Goal: Information Seeking & Learning: Learn about a topic

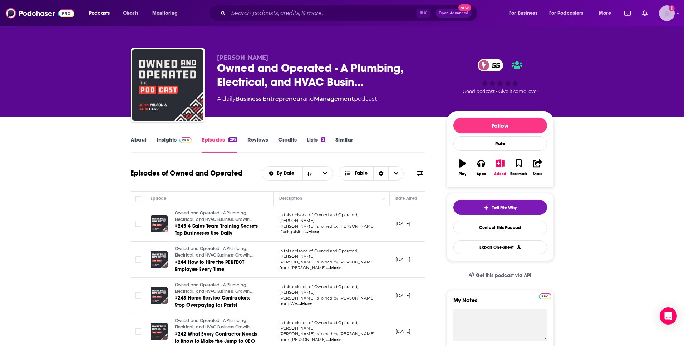
click at [677, 14] on icon "Show profile menu" at bounding box center [678, 13] width 3 height 4
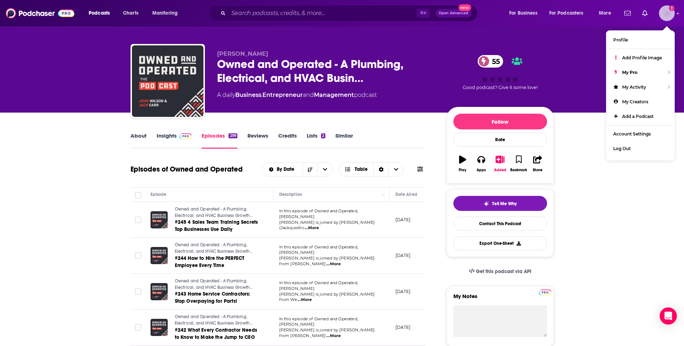
scroll to position [4, 0]
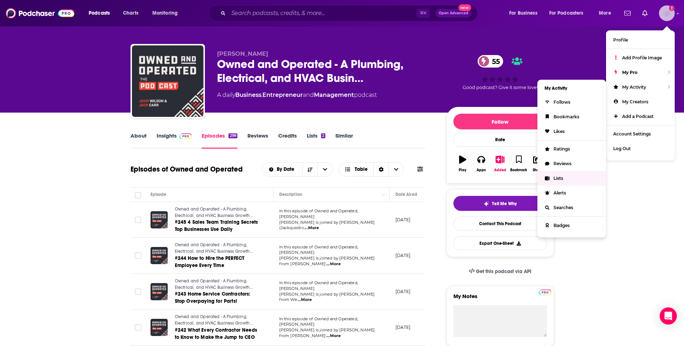
click at [562, 179] on span "Lists" at bounding box center [559, 178] width 10 height 5
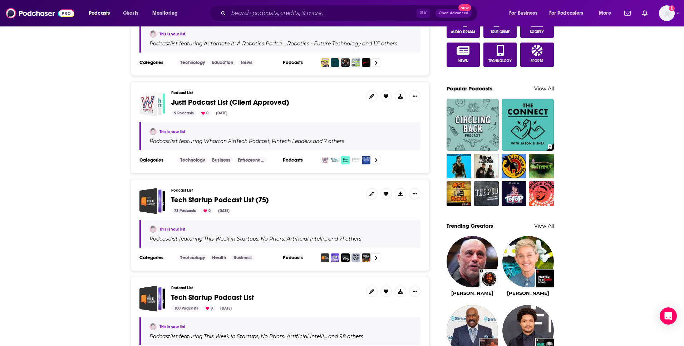
scroll to position [435, 0]
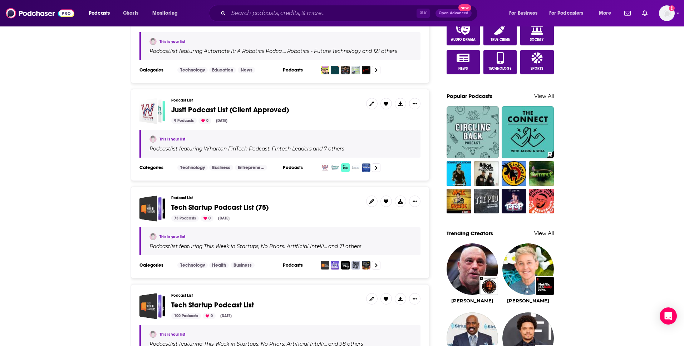
click at [269, 126] on div "Podcast List Justt Podcast List (Client Approved) 9 Podcasts 0 [DATE] This is y…" at bounding box center [280, 135] width 299 height 92
click at [211, 111] on span "Justt Podcast List (Client Approved)" at bounding box center [230, 109] width 118 height 9
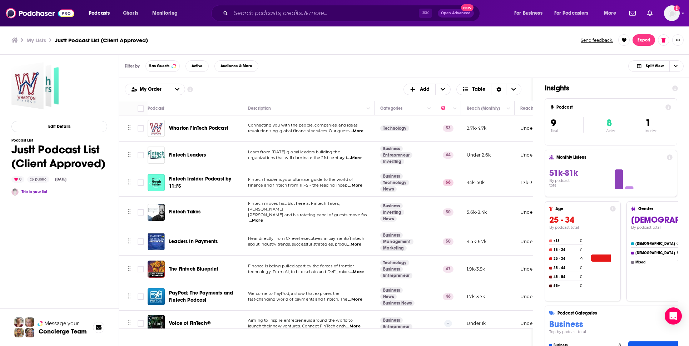
scroll to position [1, 0]
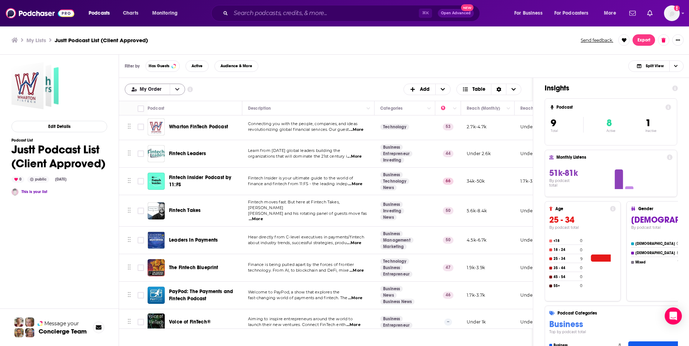
click at [151, 93] on div "My Order" at bounding box center [155, 89] width 60 height 11
click at [158, 89] on span "My Order" at bounding box center [152, 89] width 24 height 5
click at [151, 126] on span "Power Score" at bounding box center [159, 125] width 40 height 4
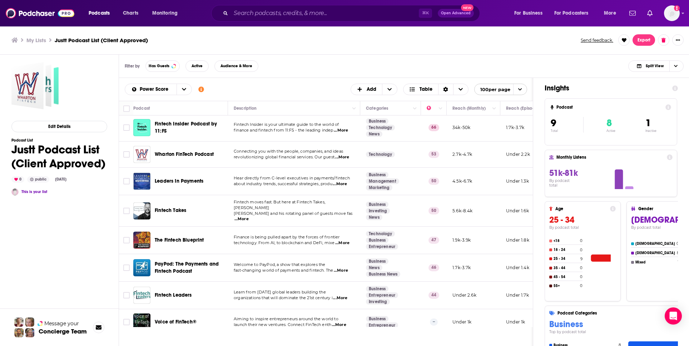
click at [290, 81] on div "Podcasts Add Power Score Customize Your List Order Select the “My Order” sort a…" at bounding box center [326, 89] width 414 height 23
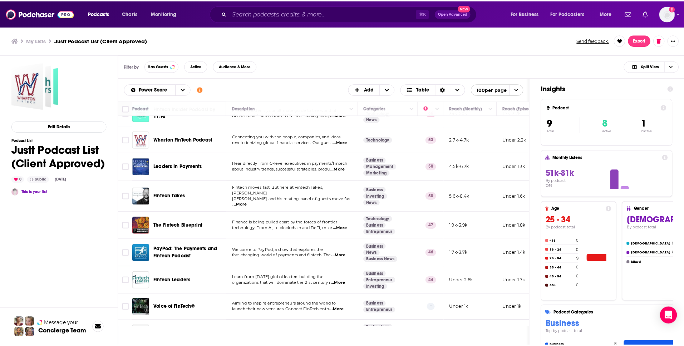
scroll to position [38, 0]
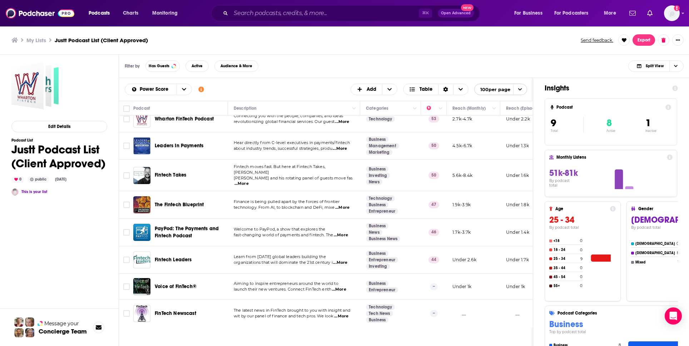
click at [179, 310] on span "FinTech Newscast" at bounding box center [175, 313] width 41 height 6
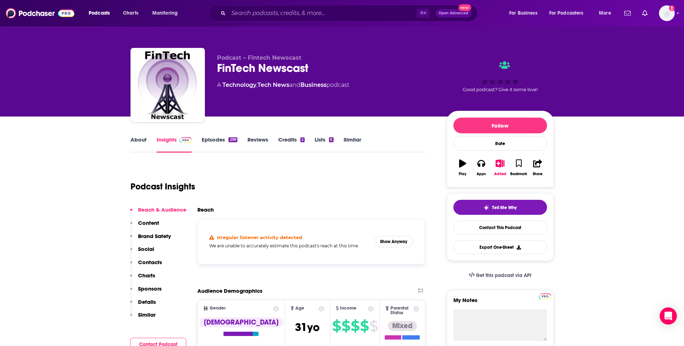
click at [219, 140] on link "Episodes 299" at bounding box center [219, 144] width 35 height 16
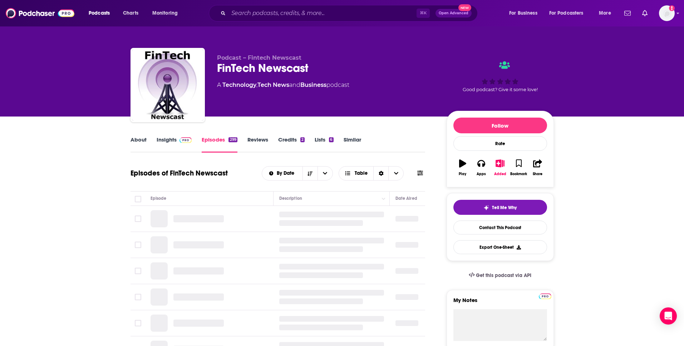
click at [138, 136] on link "About" at bounding box center [139, 144] width 16 height 16
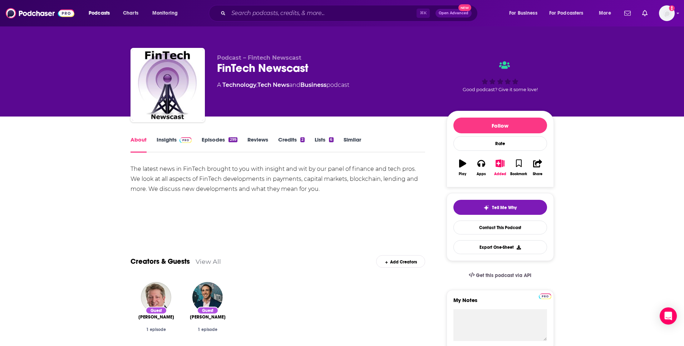
click at [220, 143] on link "Episodes 299" at bounding box center [219, 144] width 35 height 16
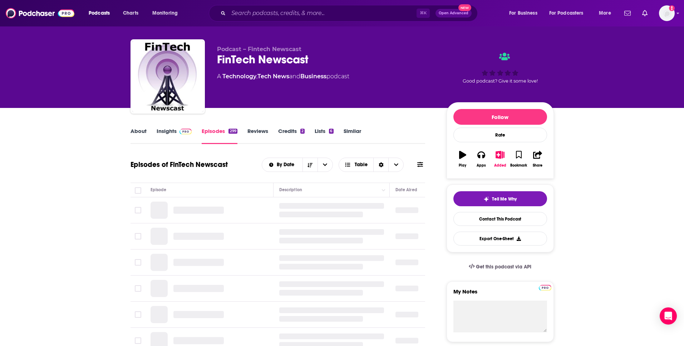
scroll to position [72, 0]
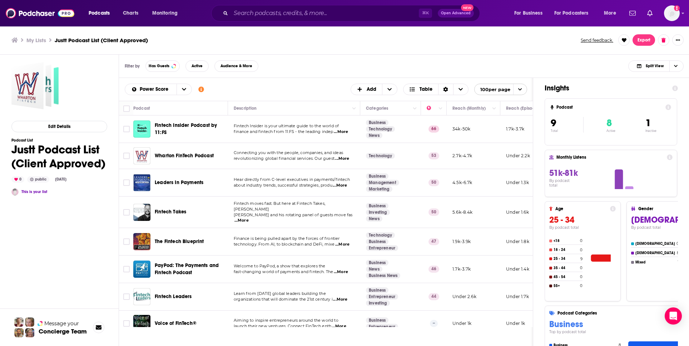
click at [188, 155] on span "Wharton FinTech Podcast" at bounding box center [184, 156] width 59 height 6
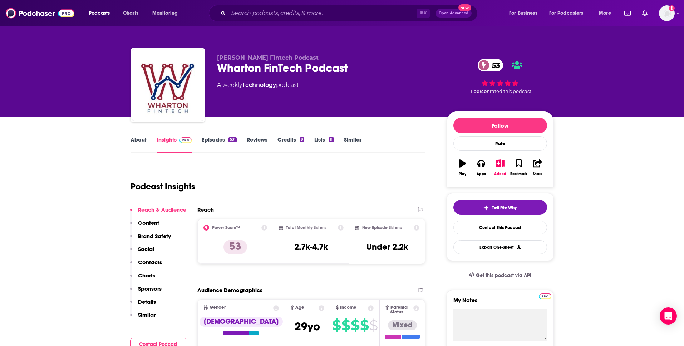
click at [252, 140] on link "Reviews" at bounding box center [257, 144] width 21 height 16
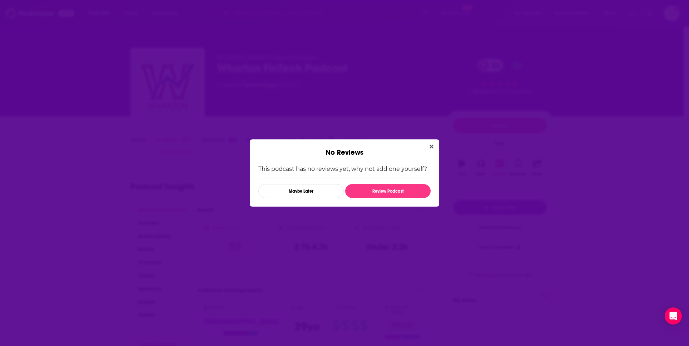
click at [426, 148] on div "No Reviews" at bounding box center [345, 148] width 190 height 18
click at [428, 147] on button "Close" at bounding box center [432, 146] width 10 height 9
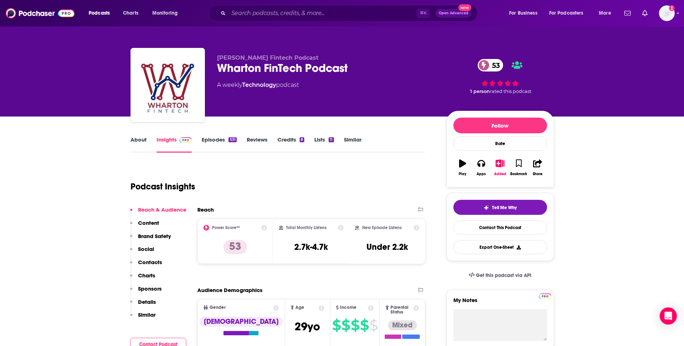
click at [263, 137] on link "Reviews" at bounding box center [257, 144] width 21 height 16
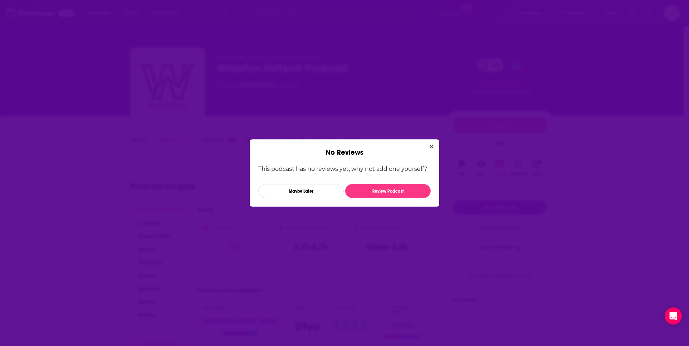
click at [209, 139] on div "No Reviews This podcast has no reviews yet, why not add one yourself? Maybe Lat…" at bounding box center [344, 173] width 689 height 346
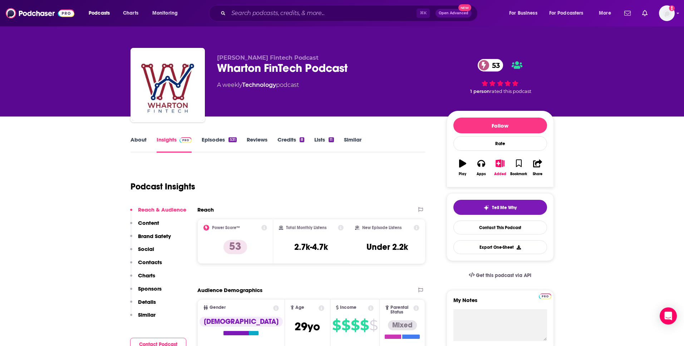
click at [209, 139] on link "Episodes 531" at bounding box center [219, 144] width 35 height 16
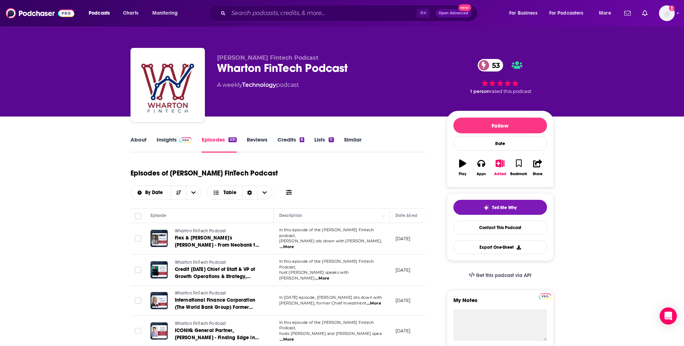
click at [294, 244] on span "...More" at bounding box center [287, 247] width 14 height 6
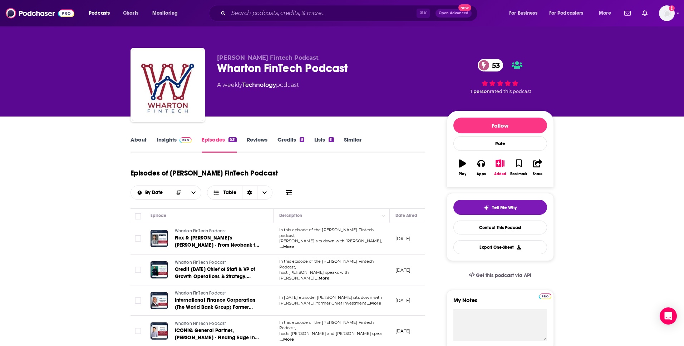
click at [329, 276] on span "...More" at bounding box center [322, 279] width 14 height 6
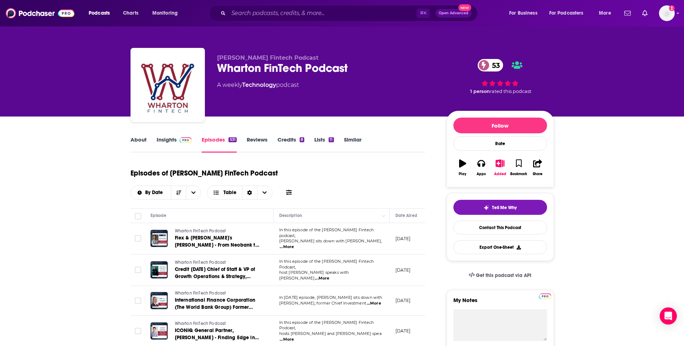
click at [374, 301] on span "...More" at bounding box center [374, 304] width 14 height 6
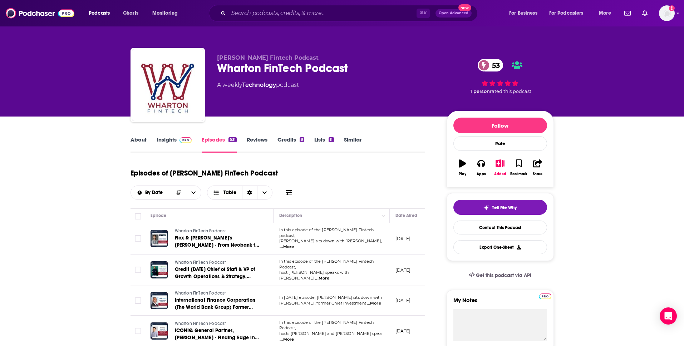
click at [140, 141] on link "About" at bounding box center [139, 144] width 16 height 16
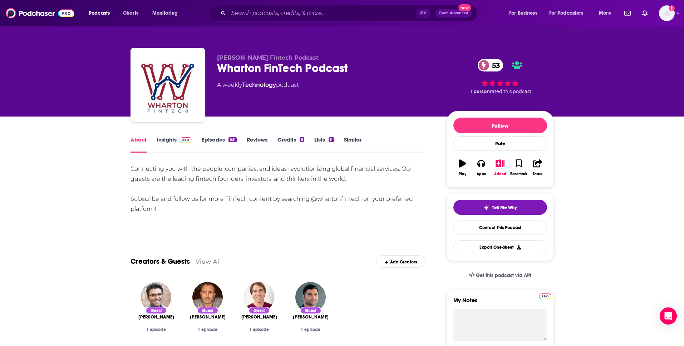
click at [220, 140] on link "Episodes 531" at bounding box center [219, 144] width 35 height 16
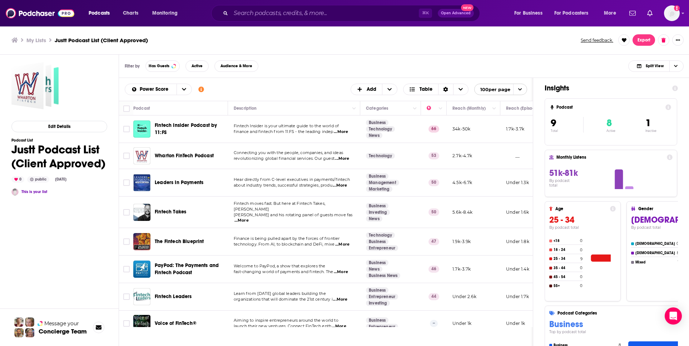
click at [189, 294] on span "Fintech Leaders" at bounding box center [173, 297] width 37 height 6
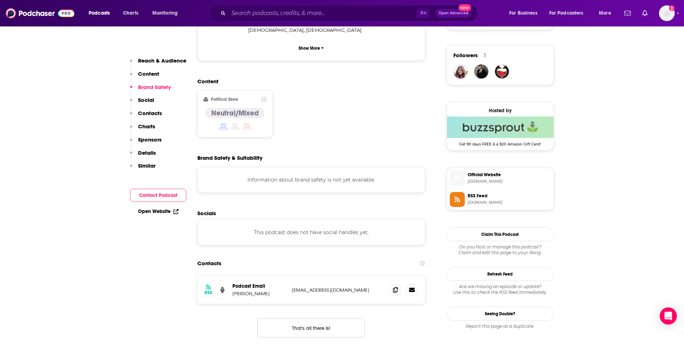
scroll to position [548, 0]
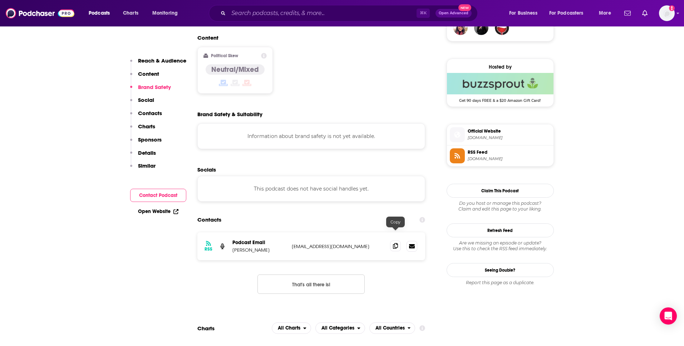
click at [397, 243] on icon at bounding box center [395, 246] width 5 height 6
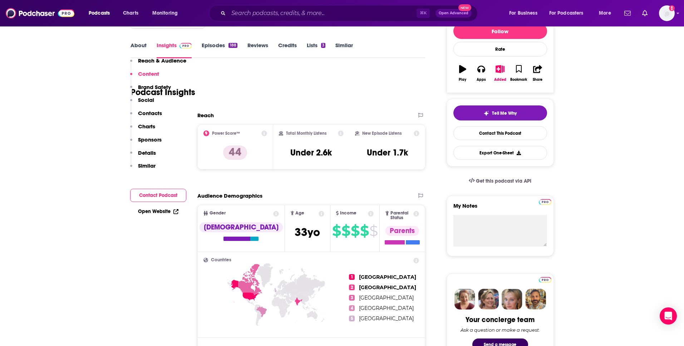
scroll to position [11, 0]
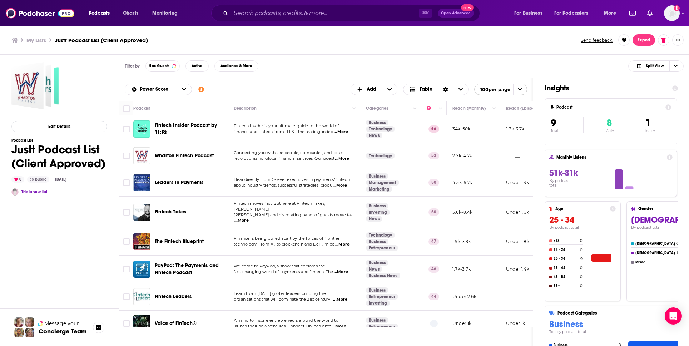
click at [180, 156] on span "Wharton FinTech Podcast" at bounding box center [184, 156] width 59 height 6
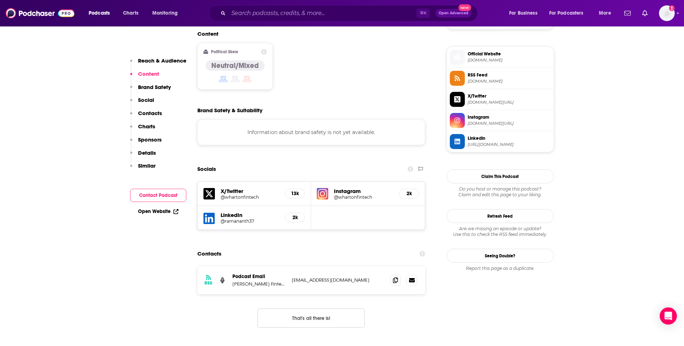
scroll to position [561, 0]
click at [396, 277] on icon at bounding box center [395, 280] width 5 height 6
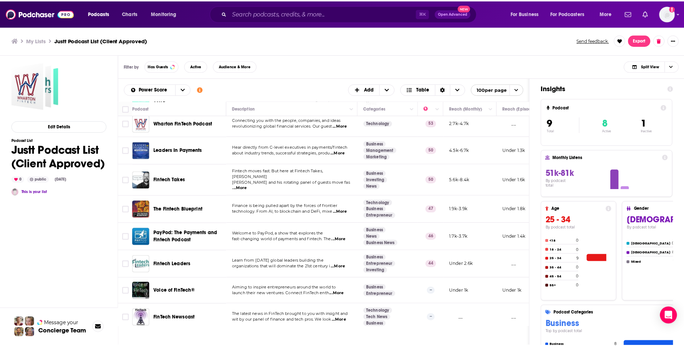
scroll to position [38, 0]
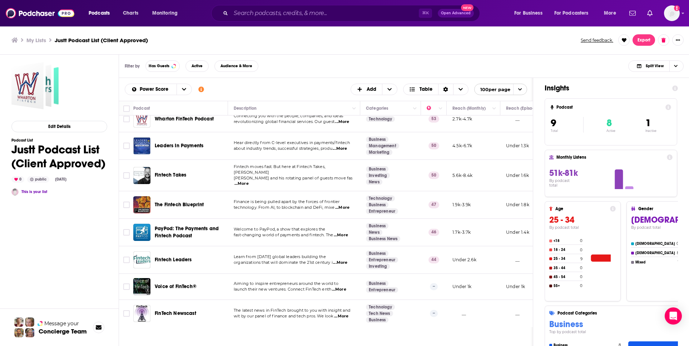
click at [182, 310] on span "FinTech Newscast" at bounding box center [175, 313] width 41 height 6
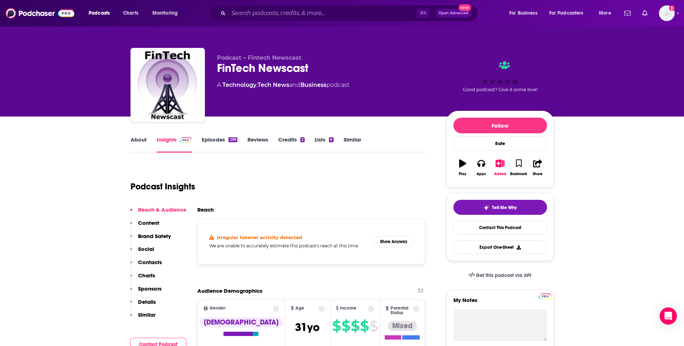
click at [223, 140] on link "Episodes 299" at bounding box center [219, 144] width 35 height 16
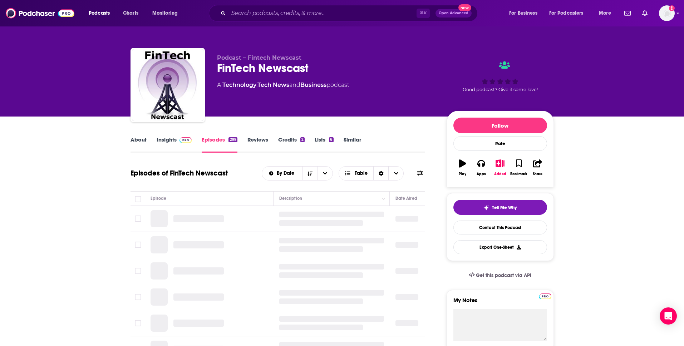
click at [184, 141] on img at bounding box center [186, 140] width 13 height 6
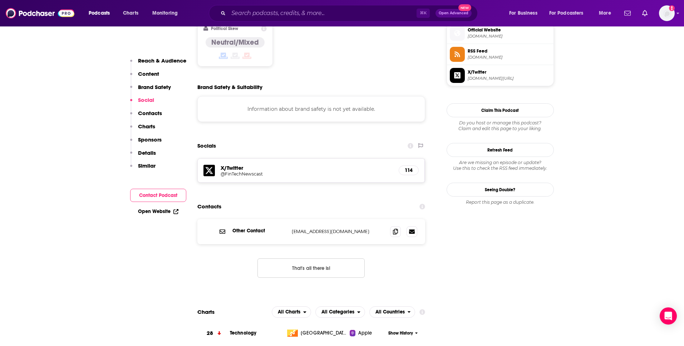
scroll to position [598, 0]
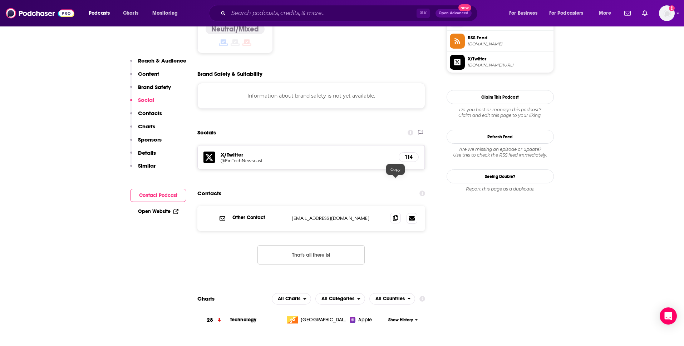
click at [398, 213] on span at bounding box center [395, 218] width 11 height 11
